Goal: Task Accomplishment & Management: Use online tool/utility

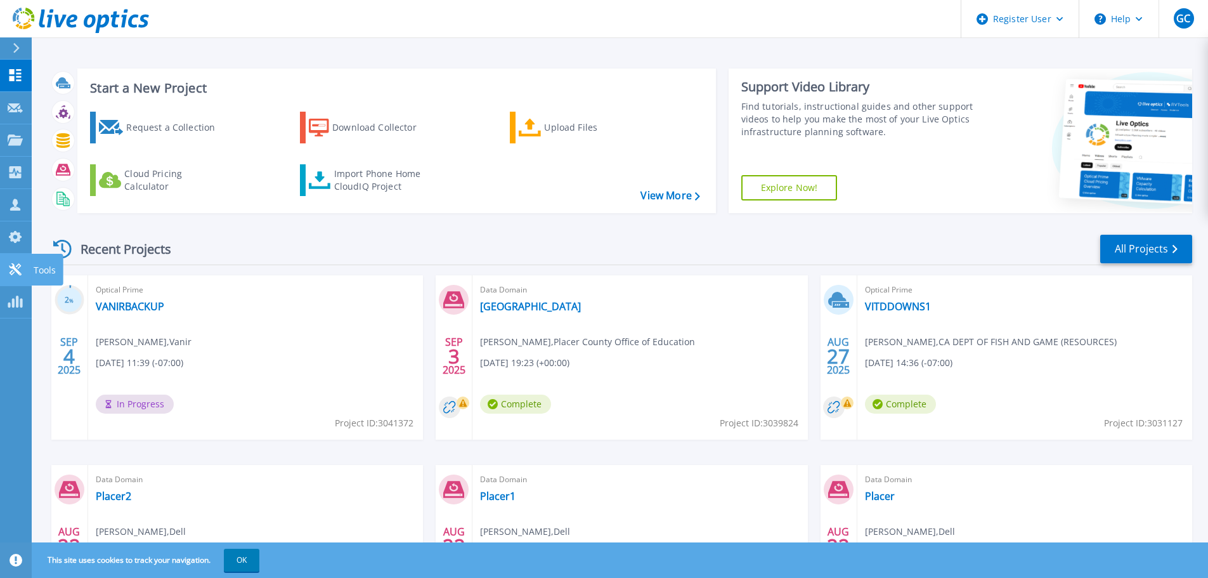
click at [10, 266] on icon at bounding box center [15, 269] width 15 height 12
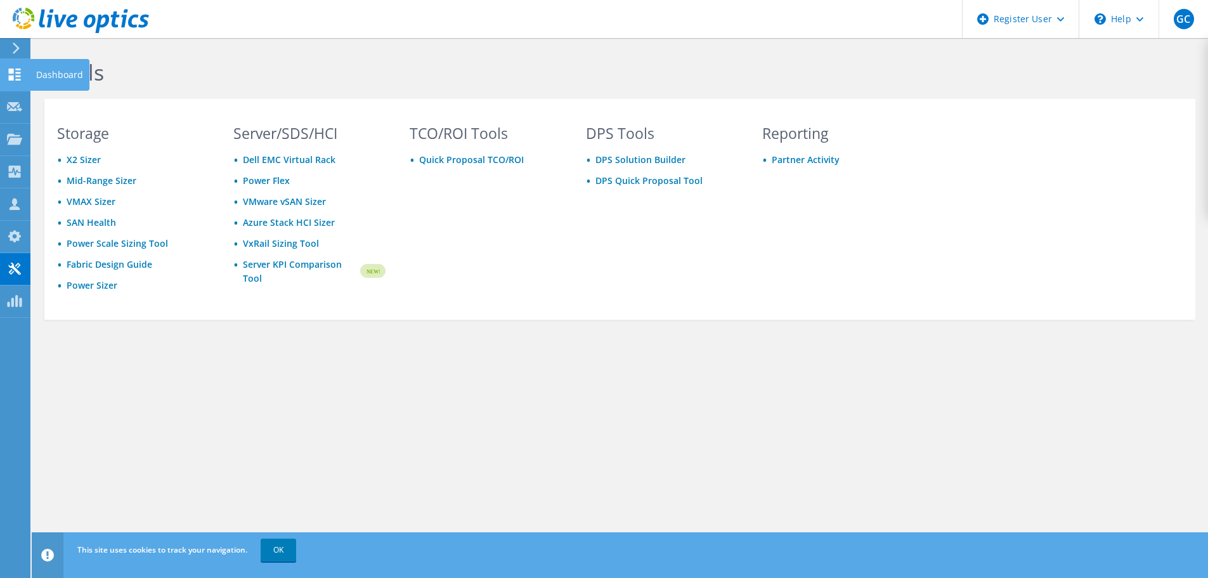
click at [10, 75] on use at bounding box center [15, 74] width 12 height 12
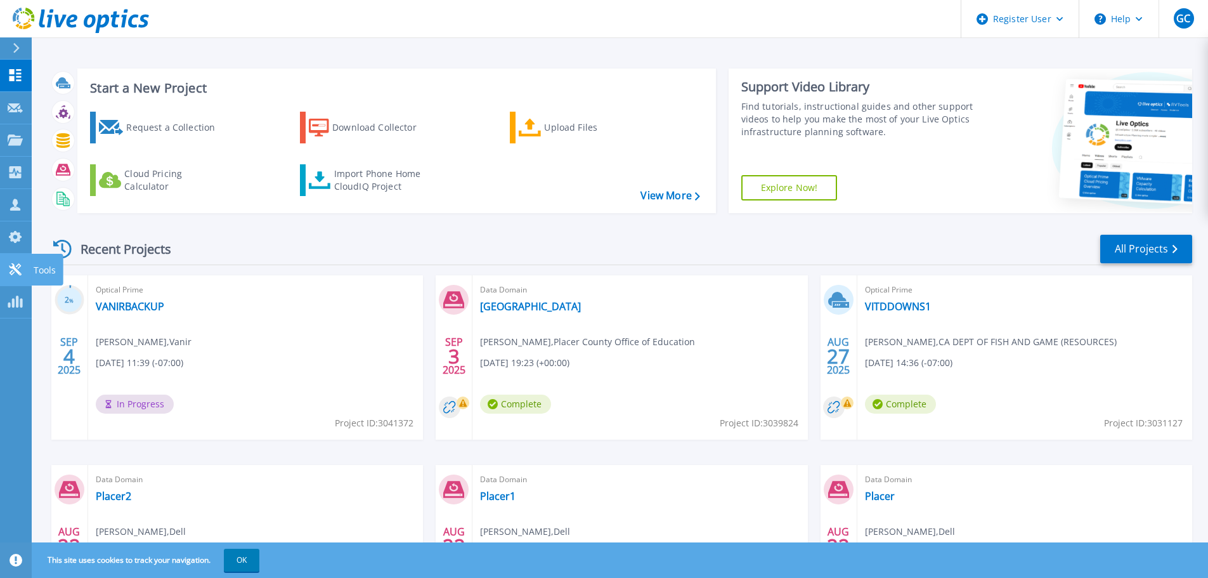
click at [18, 260] on link "Tools Tools" at bounding box center [16, 270] width 32 height 32
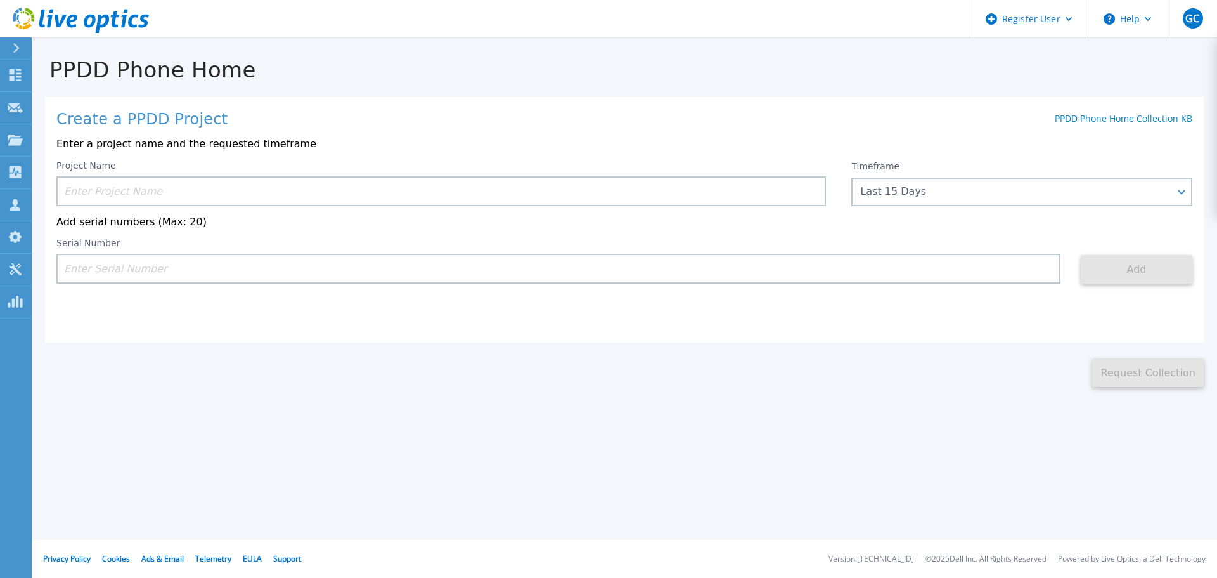
click at [228, 190] on input at bounding box center [441, 191] width 770 height 30
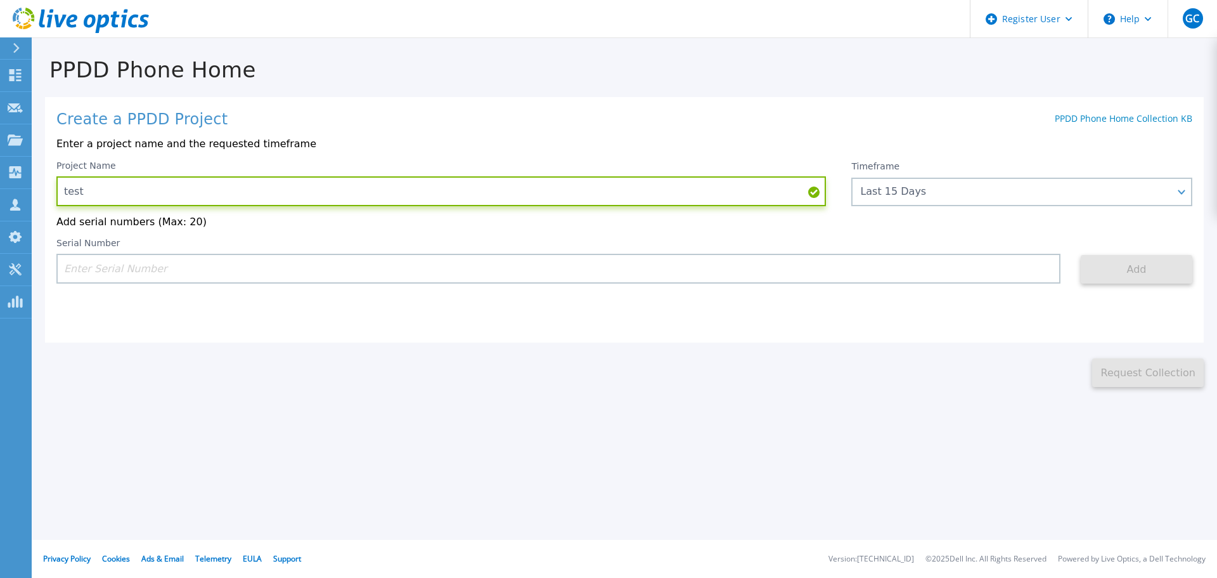
click at [228, 190] on input "test" at bounding box center [441, 191] width 770 height 30
type input "ftb"
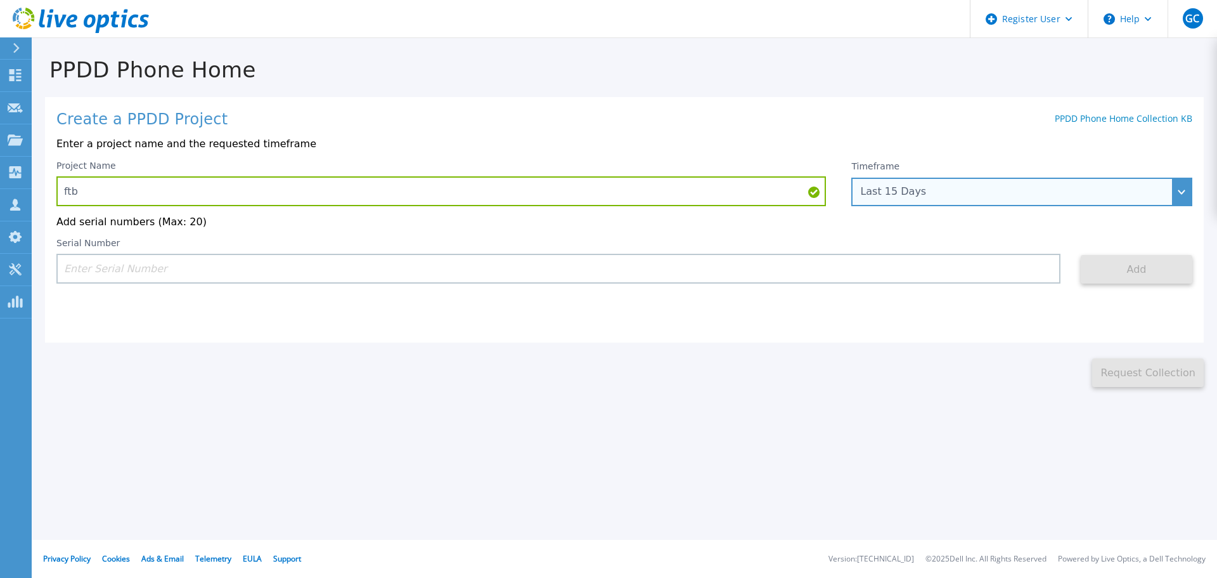
click at [921, 195] on div "Last 15 Days" at bounding box center [1014, 191] width 309 height 11
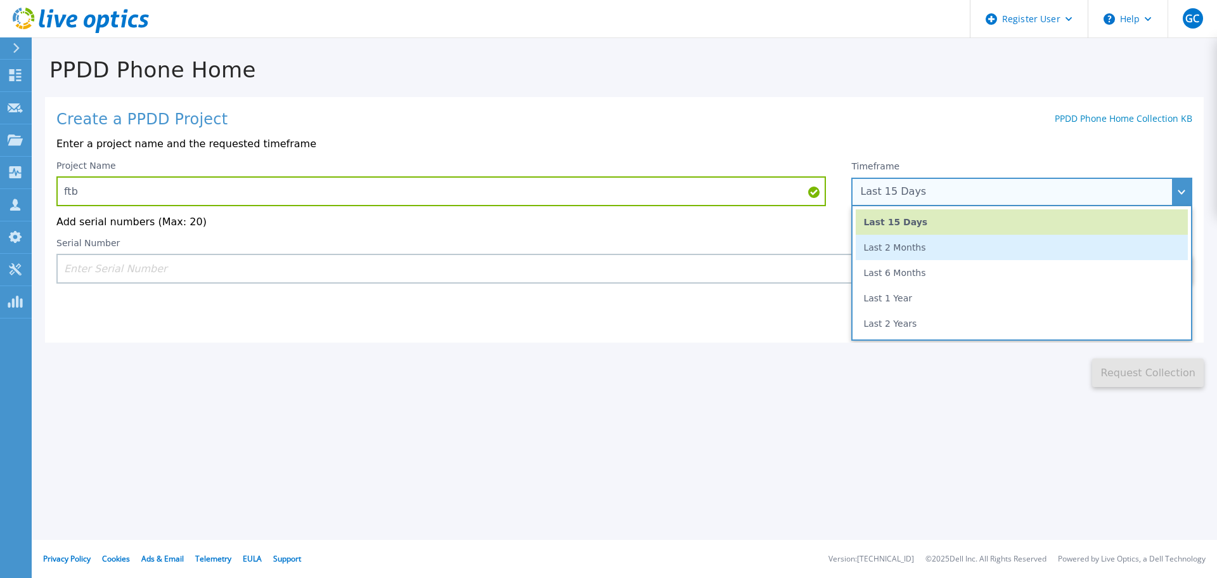
click at [901, 256] on li "Last 2 Months" at bounding box center [1022, 247] width 332 height 25
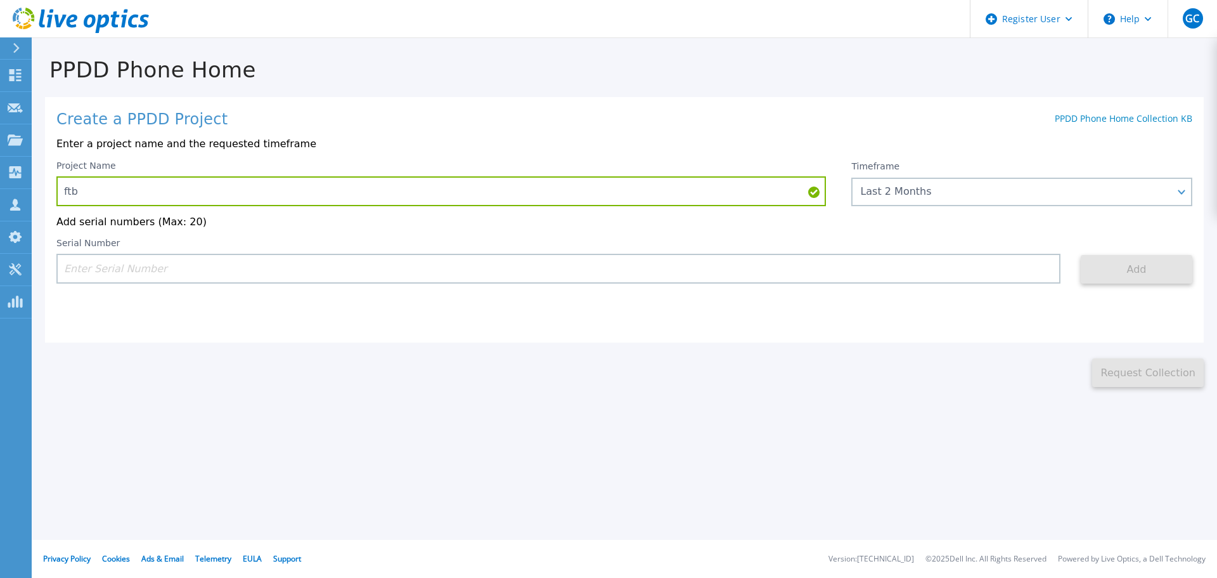
click at [146, 270] on input at bounding box center [558, 269] width 1004 height 30
paste input "APM00200904740"
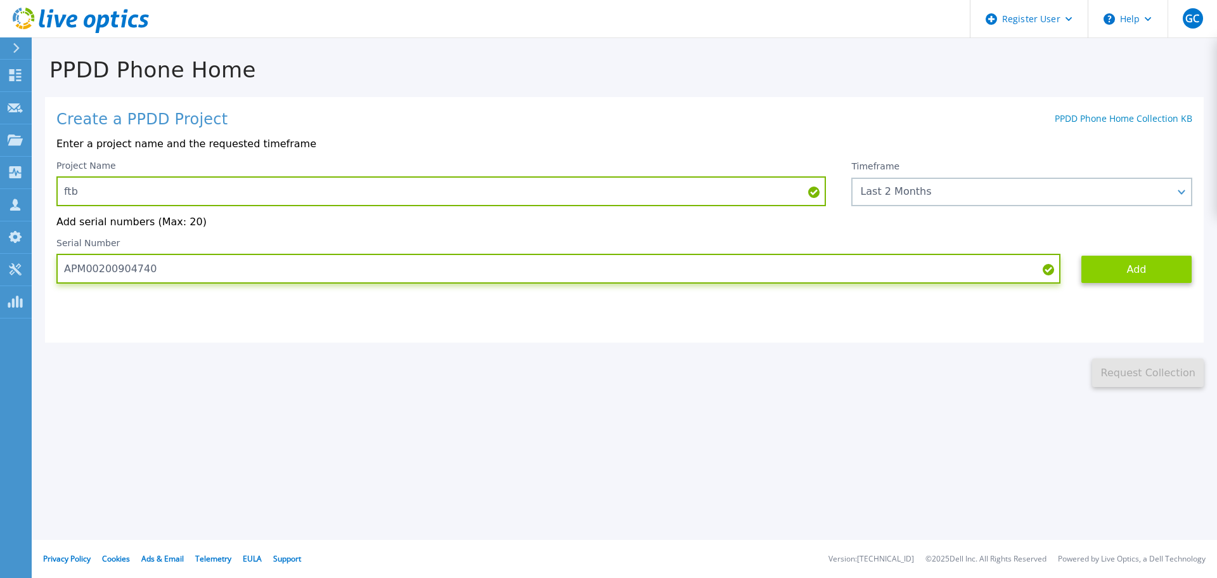
type input "APM00200904740"
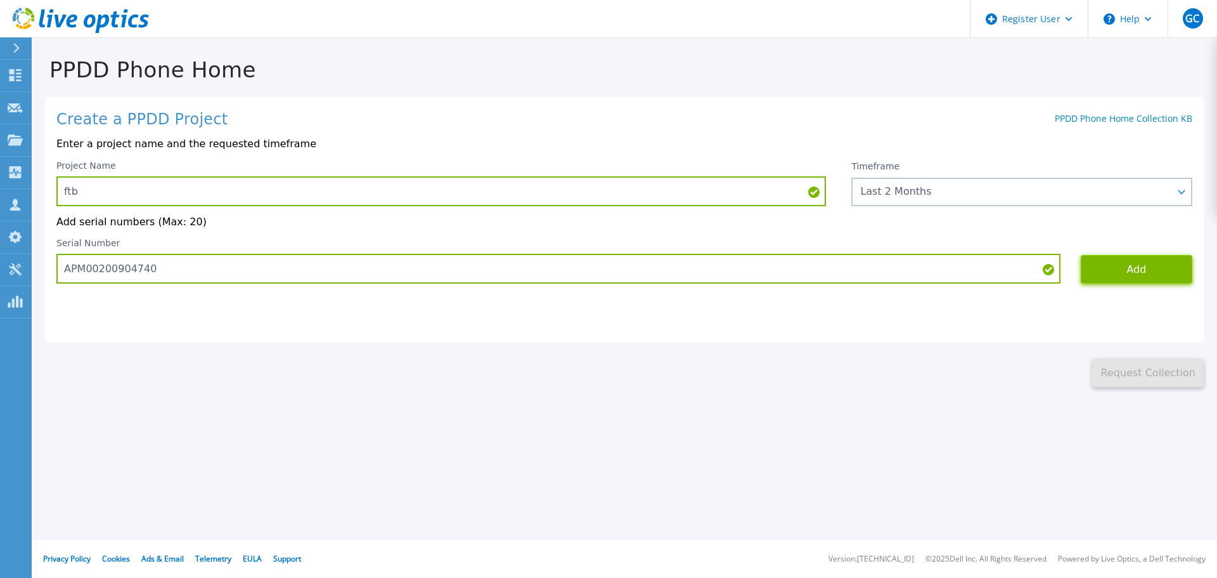
click at [1110, 273] on button "Add" at bounding box center [1137, 269] width 112 height 29
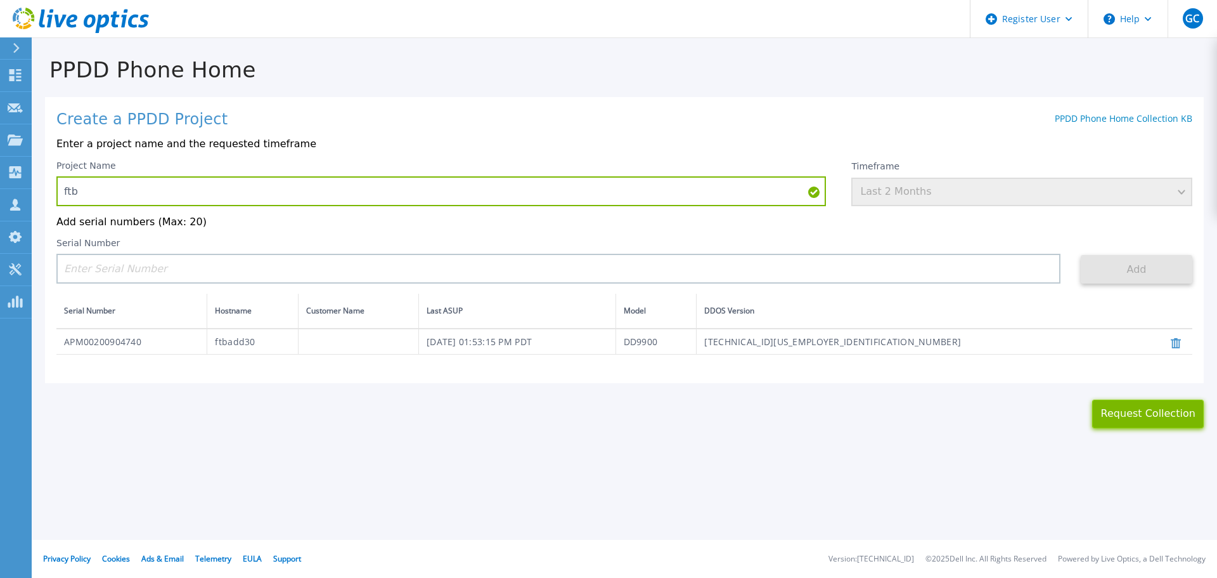
click at [1114, 422] on button "Request Collection" at bounding box center [1149, 413] width 112 height 29
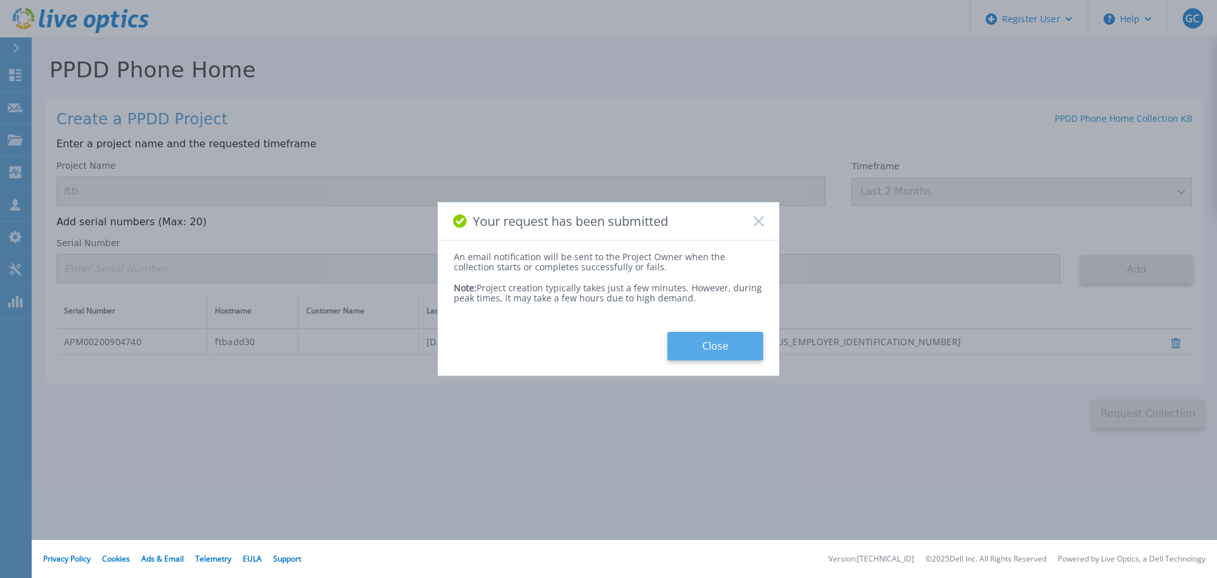
click at [729, 349] on button "Close" at bounding box center [716, 346] width 96 height 29
